Goal: Information Seeking & Learning: Learn about a topic

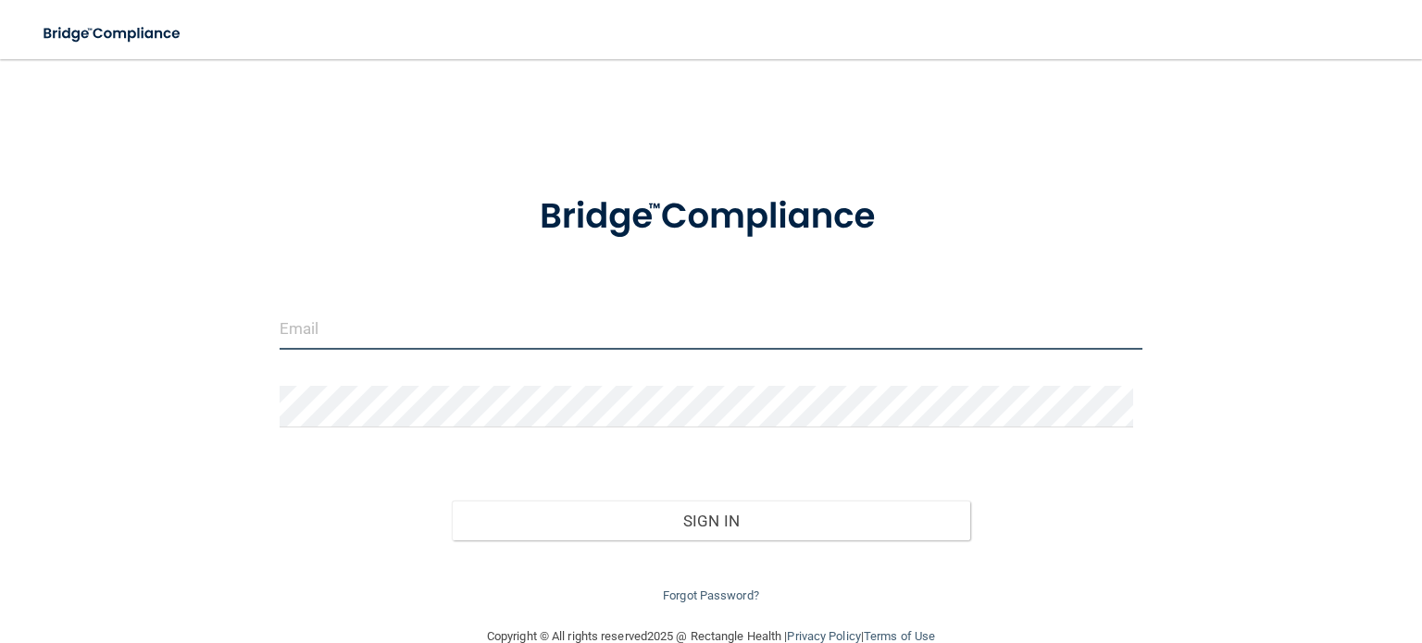
click at [386, 342] on input "email" at bounding box center [711, 329] width 863 height 42
type input "[EMAIL_ADDRESS][DOMAIN_NAME]"
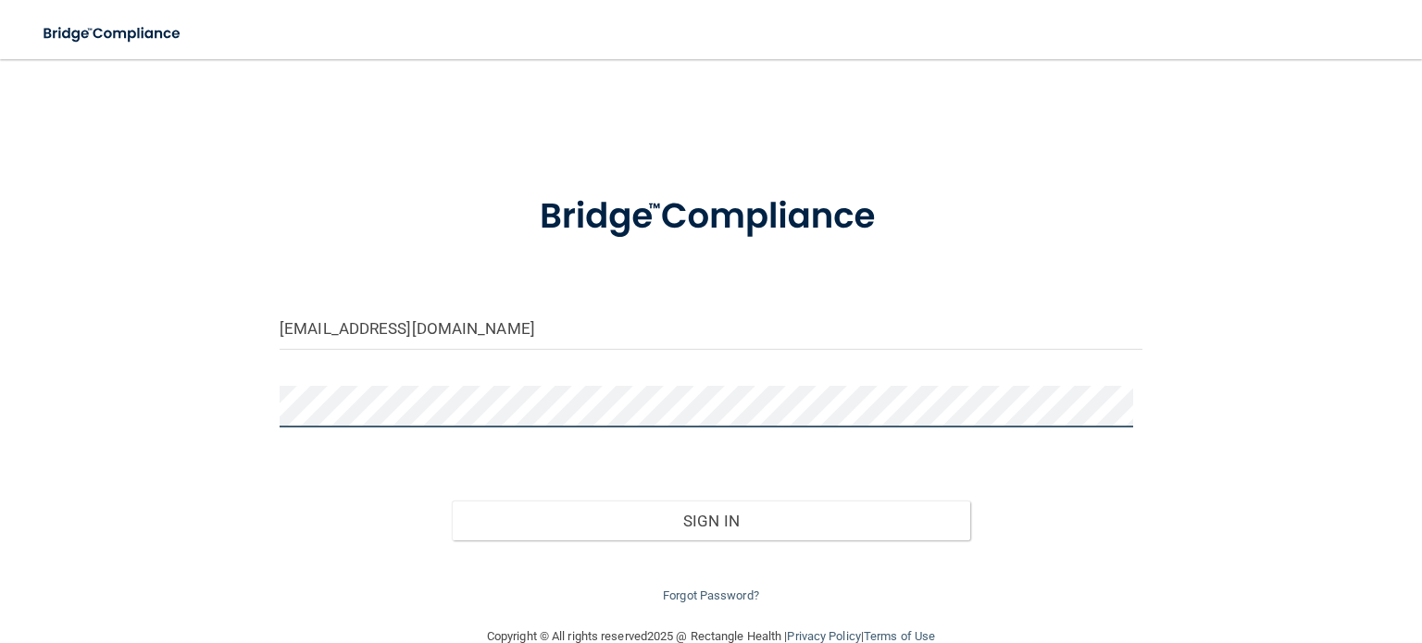
click at [452, 501] on button "Sign In" at bounding box center [711, 521] width 518 height 41
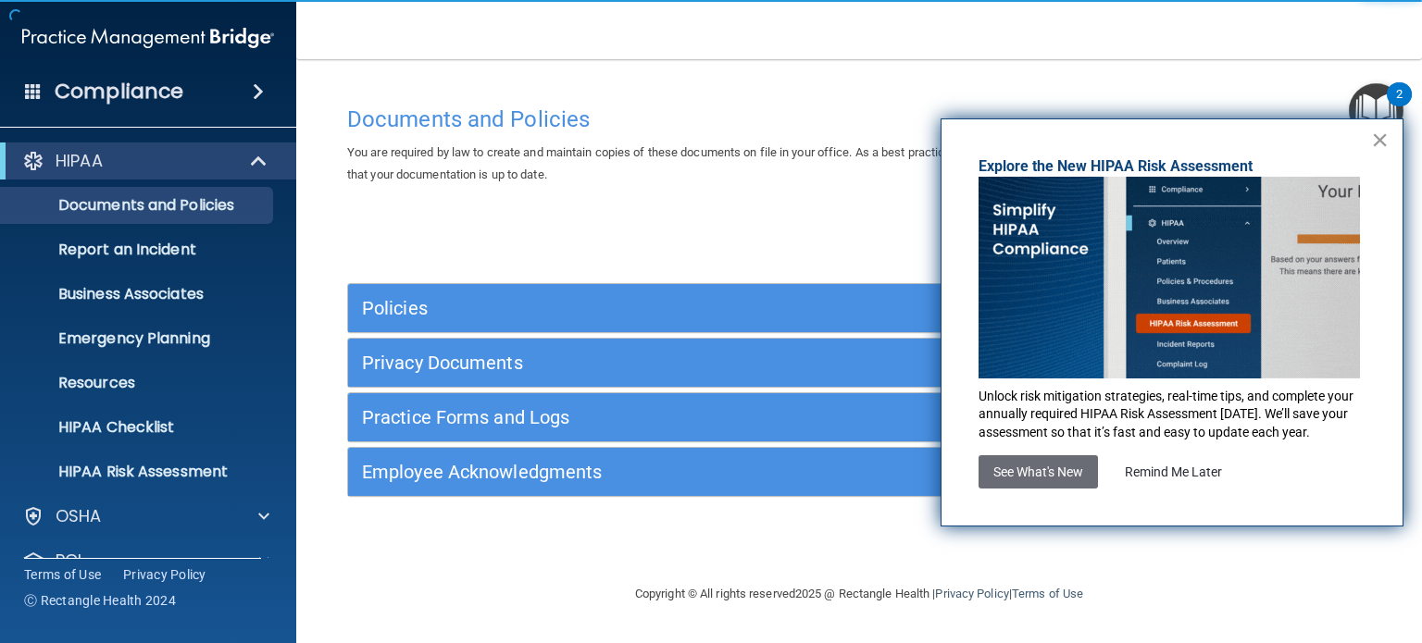
click at [1378, 135] on button "×" at bounding box center [1380, 140] width 18 height 30
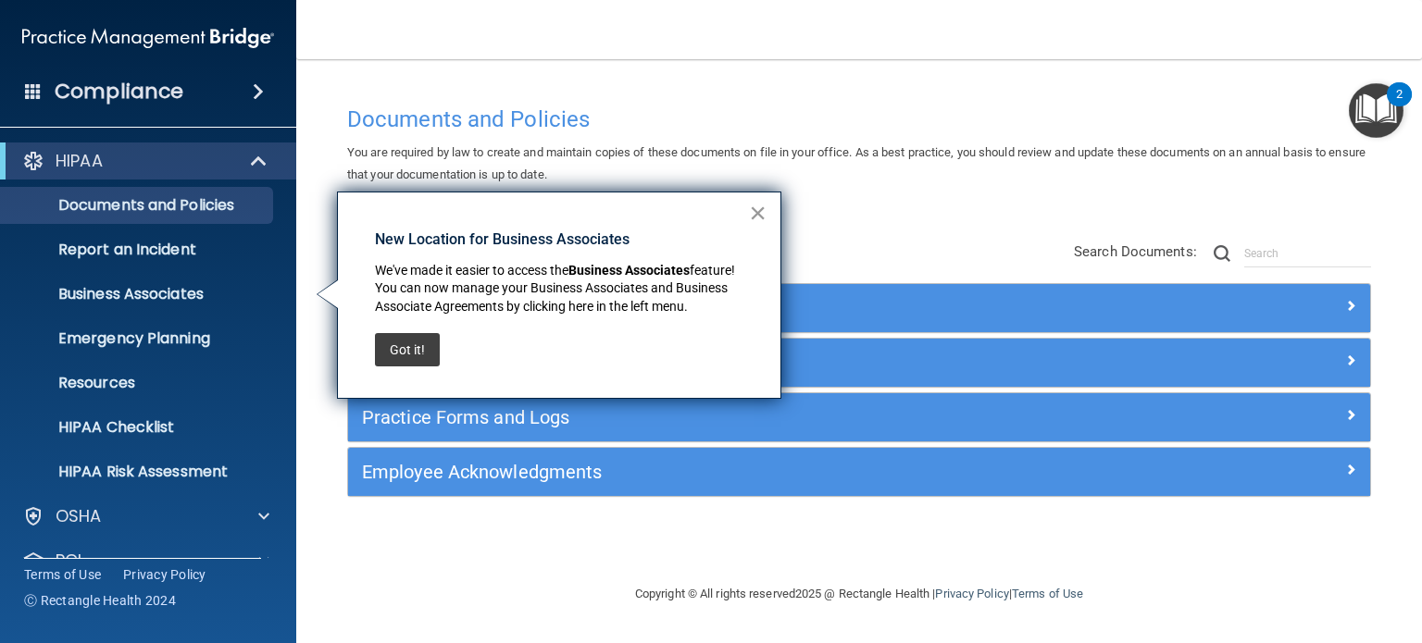
click at [756, 209] on button "×" at bounding box center [758, 213] width 18 height 30
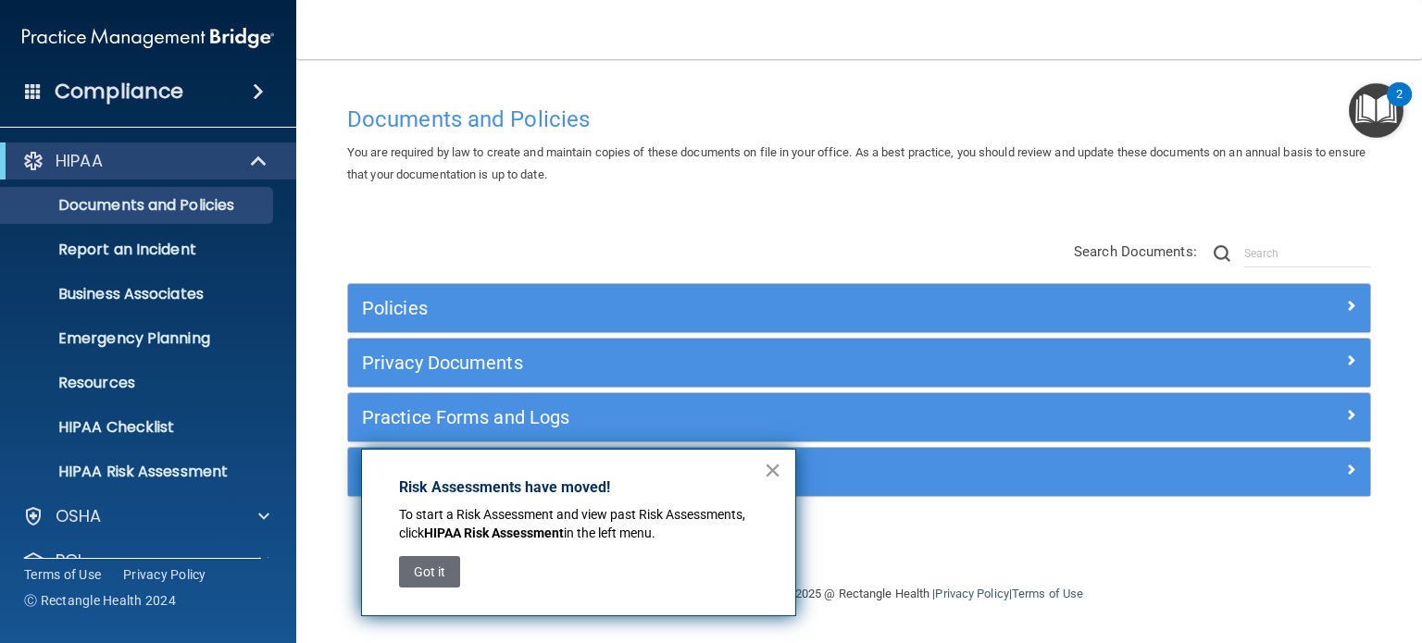
click at [776, 464] on button "×" at bounding box center [773, 471] width 18 height 30
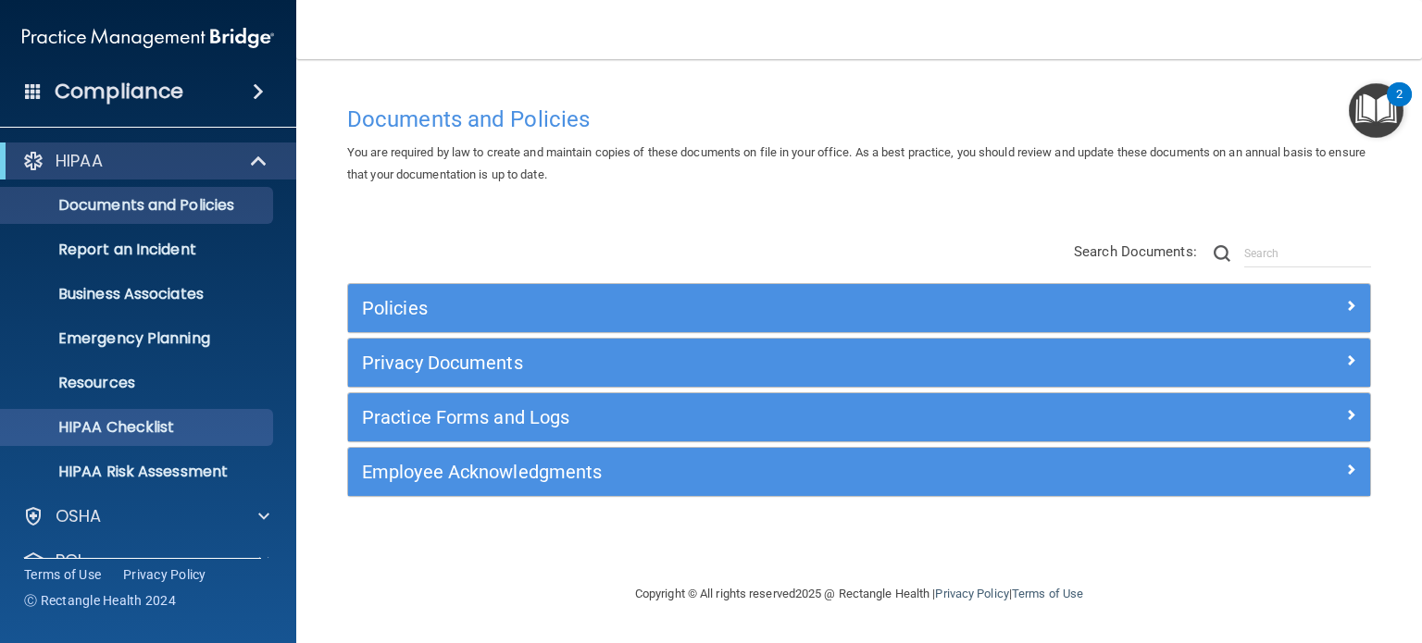
scroll to position [93, 0]
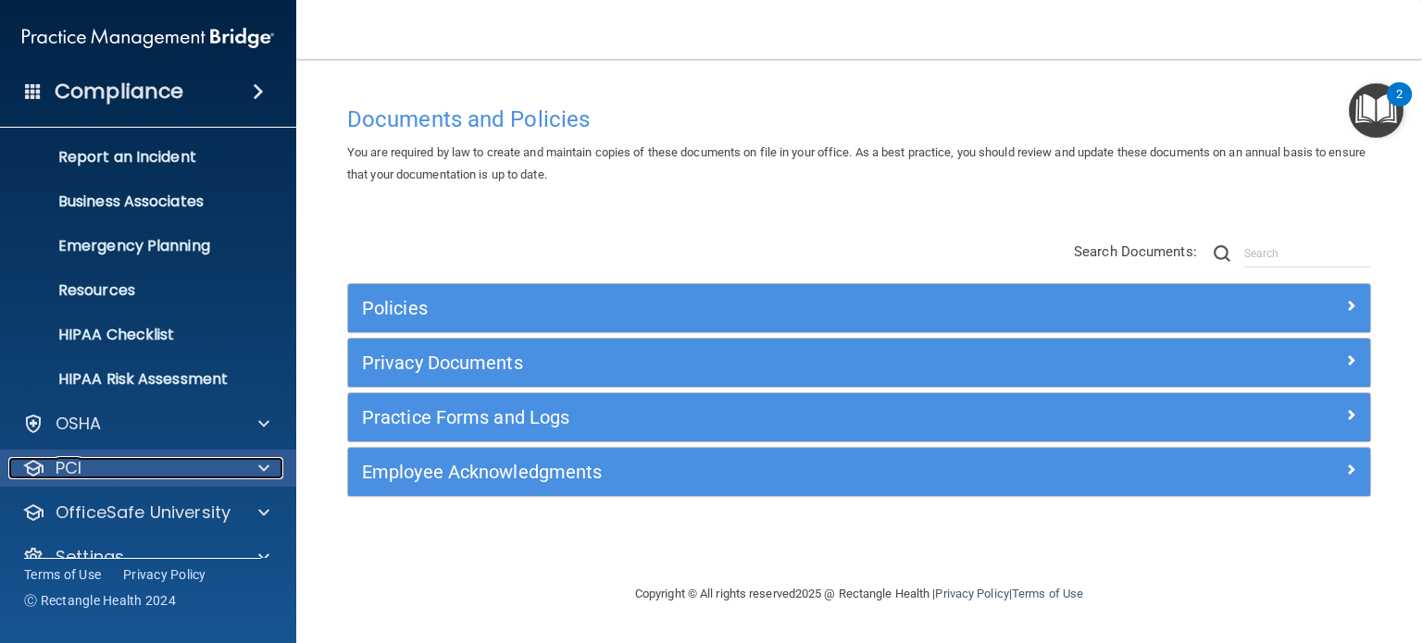
click at [128, 471] on div "PCI" at bounding box center [123, 468] width 230 height 22
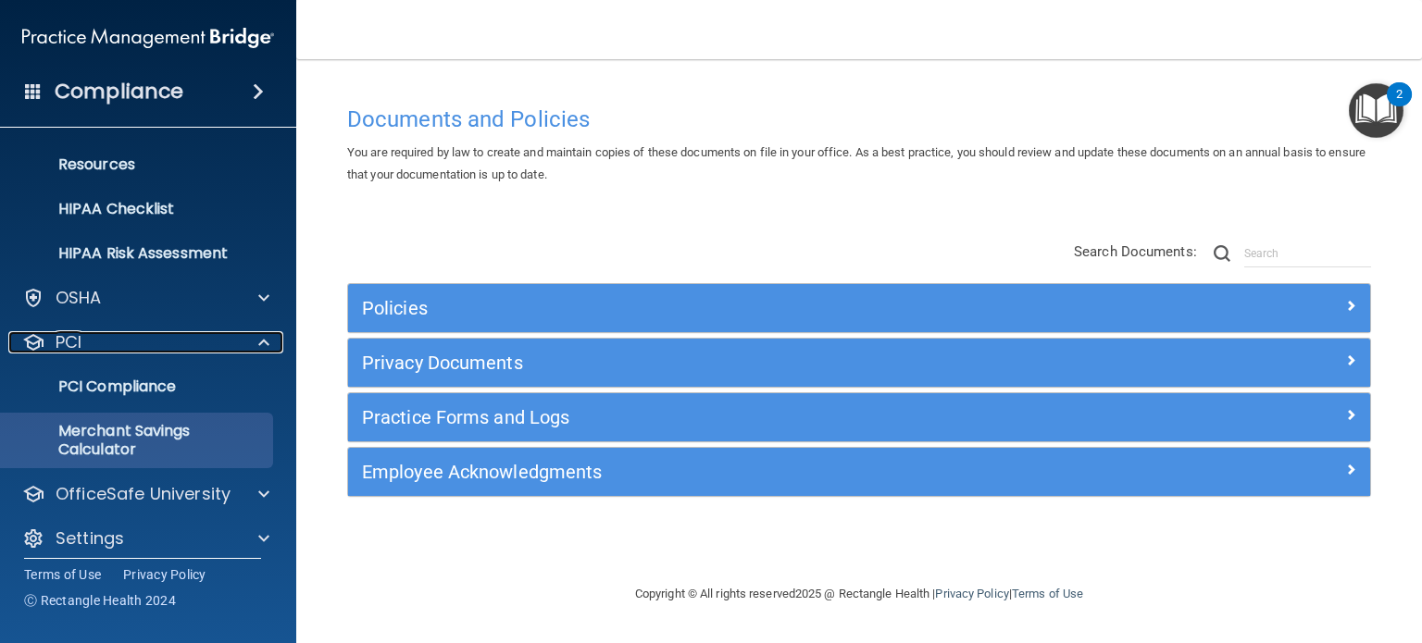
scroll to position [231, 0]
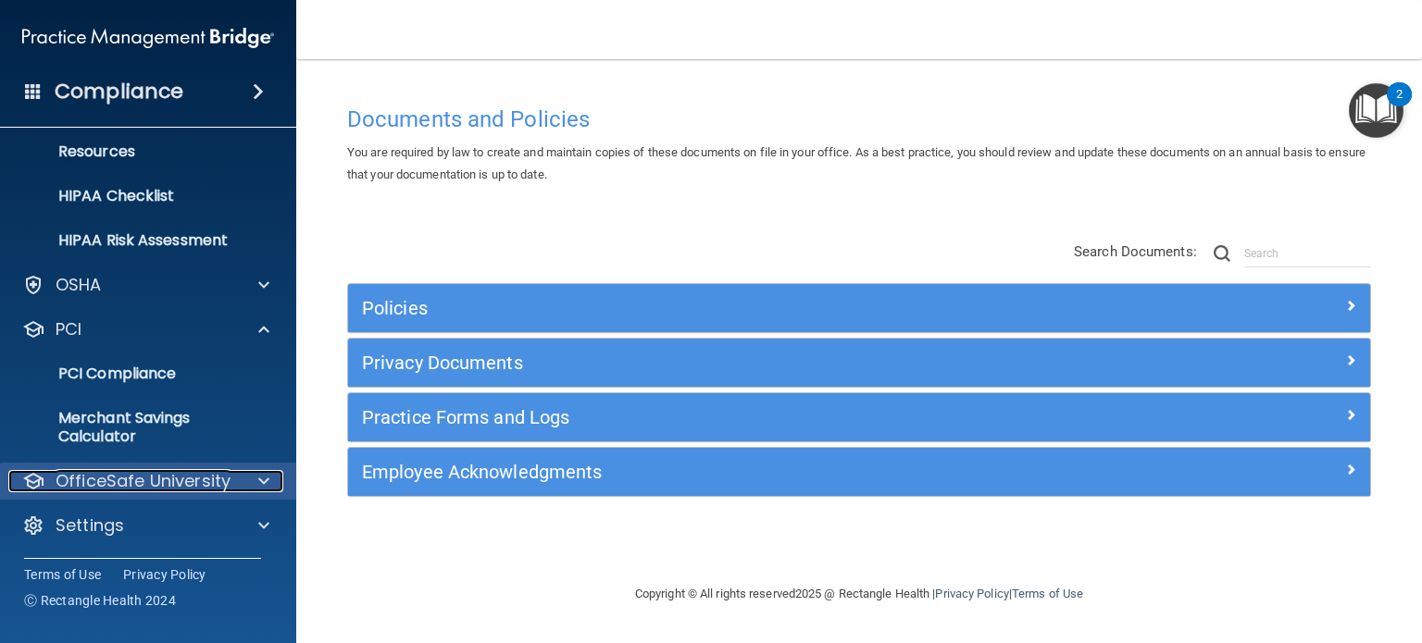
click at [144, 473] on p "OfficeSafe University" at bounding box center [143, 481] width 175 height 22
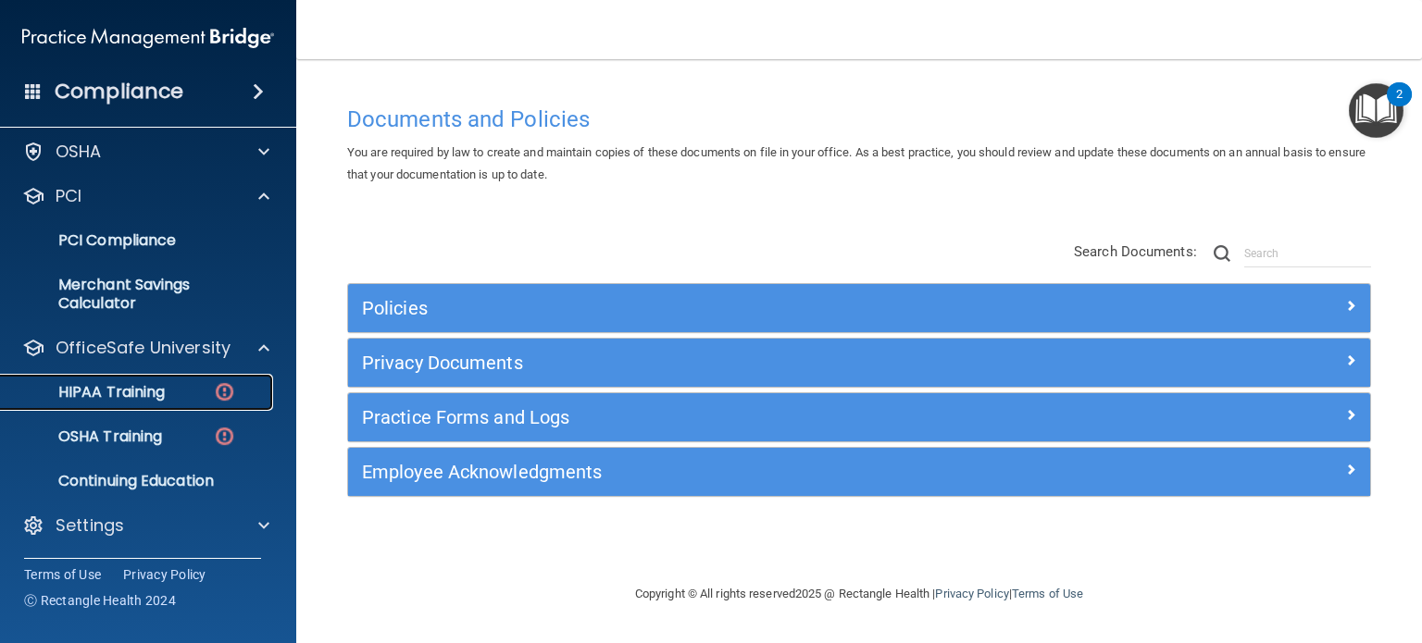
click at [112, 391] on p "HIPAA Training" at bounding box center [88, 392] width 153 height 19
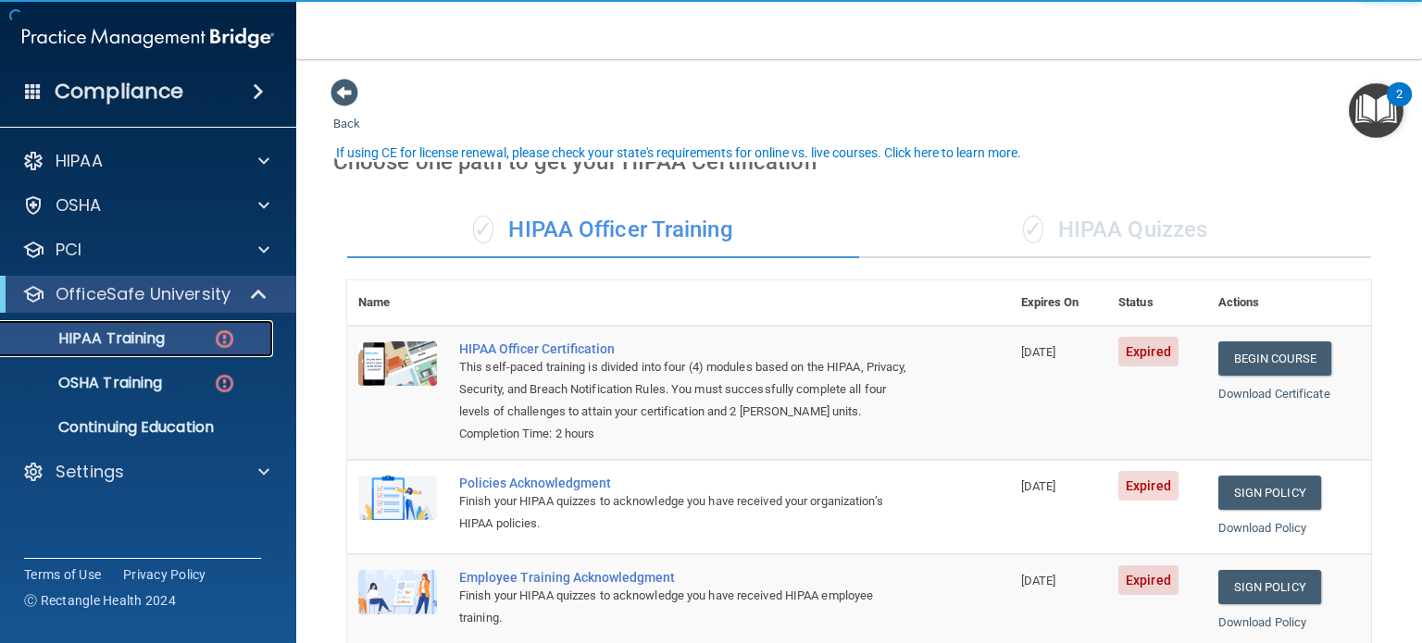
scroll to position [185, 0]
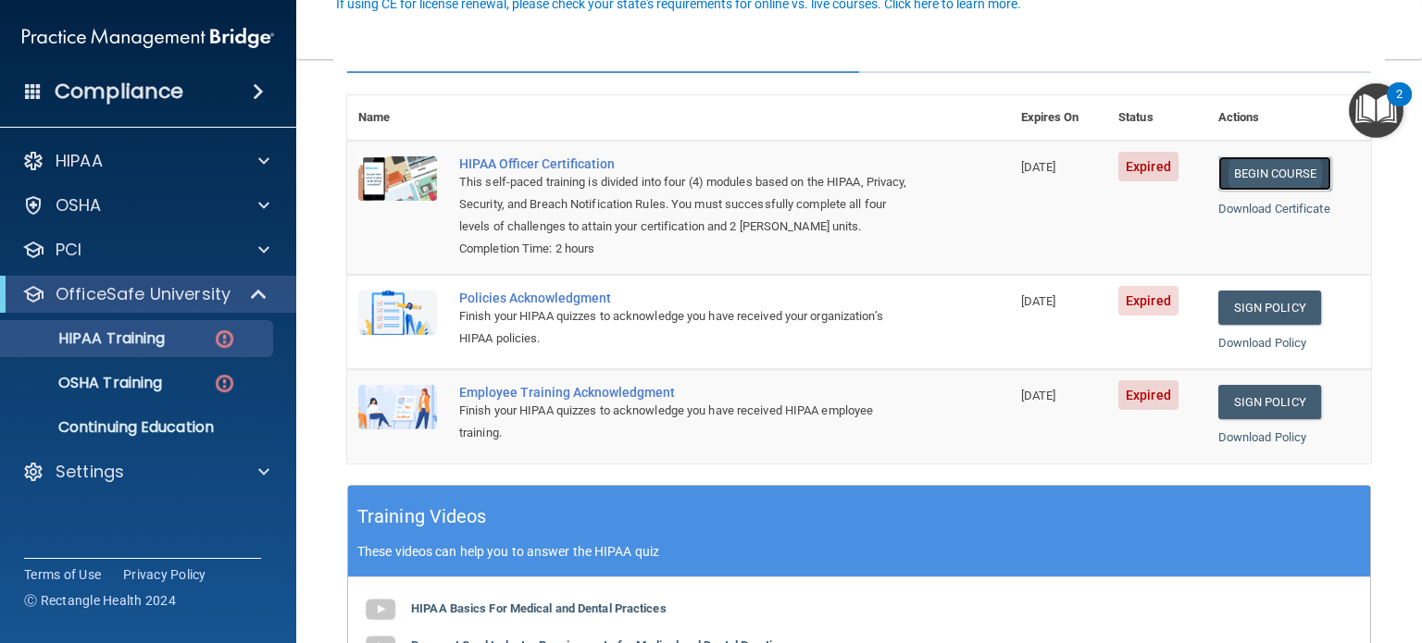
click at [1234, 173] on link "Begin Course" at bounding box center [1274, 173] width 113 height 34
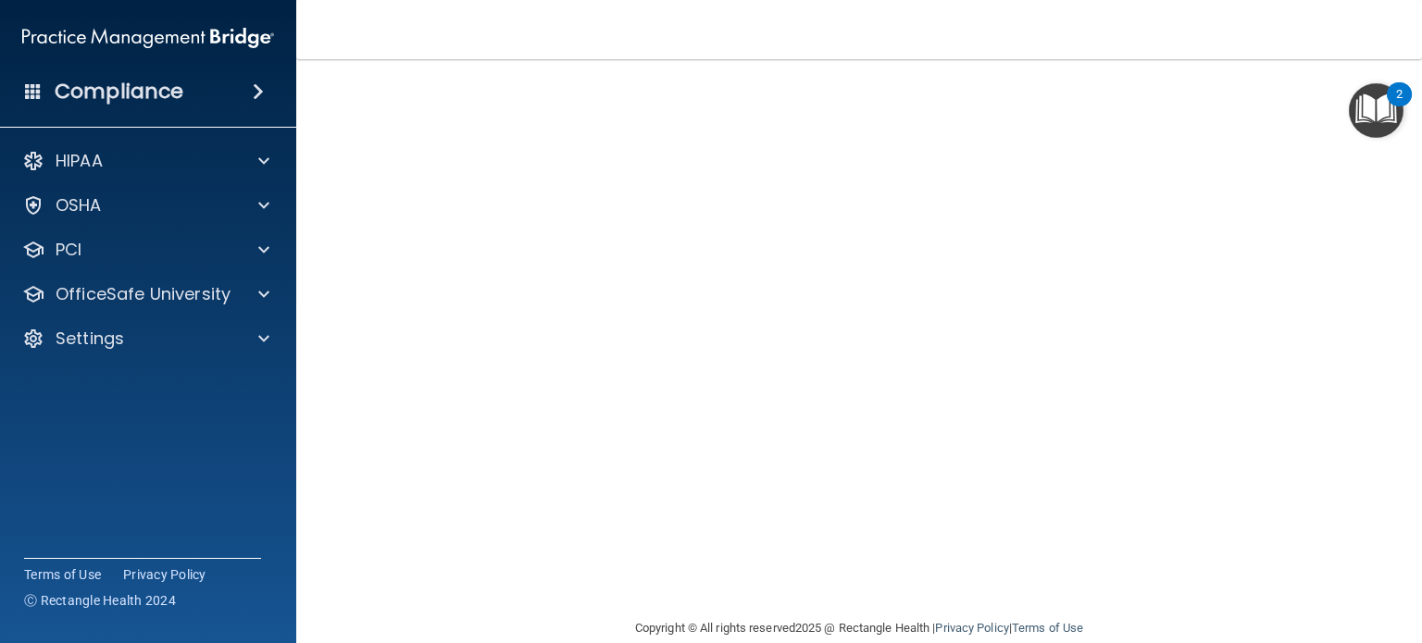
scroll to position [181, 0]
